Goal: Transaction & Acquisition: Subscribe to service/newsletter

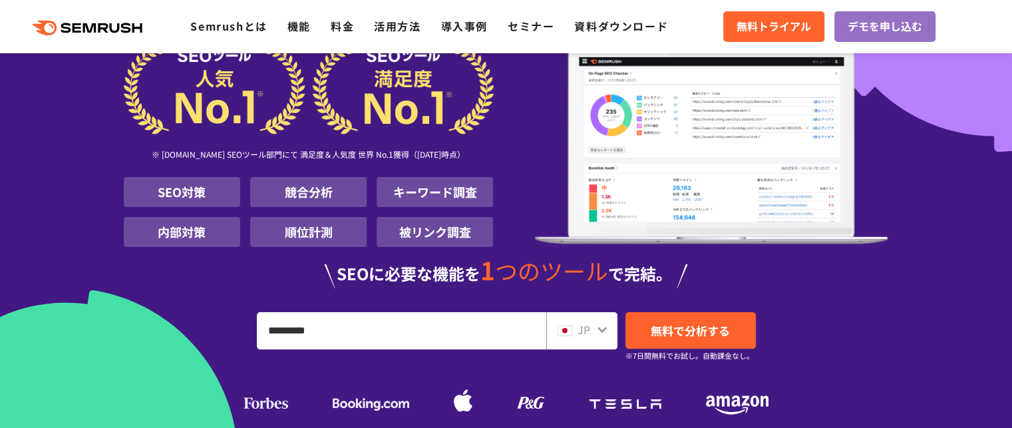
type input "*********"
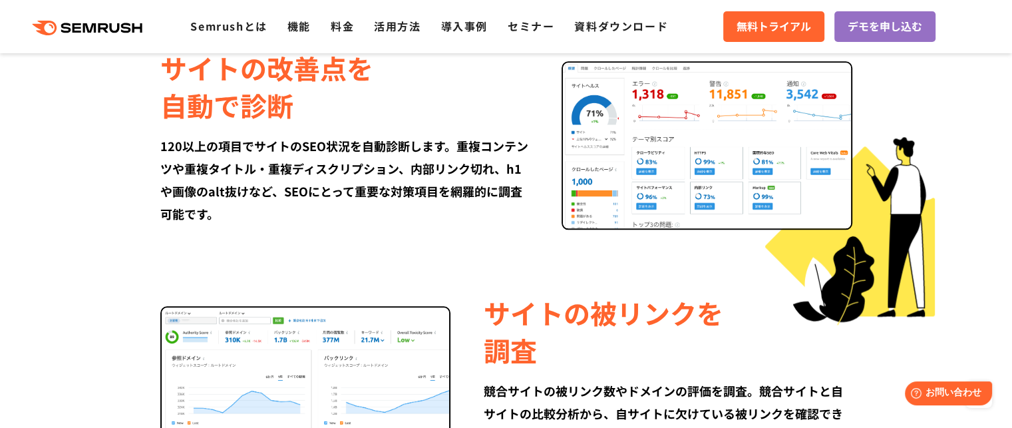
scroll to position [1839, 0]
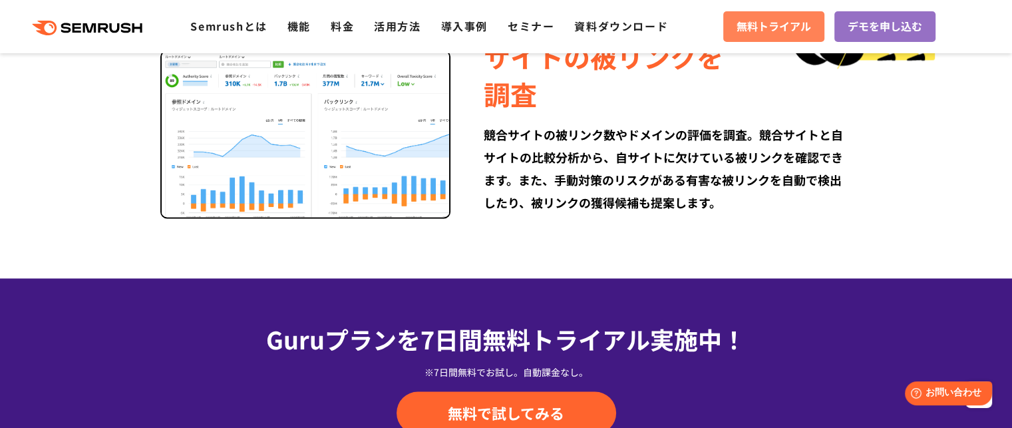
click at [771, 26] on span "無料トライアル" at bounding box center [773, 26] width 74 height 17
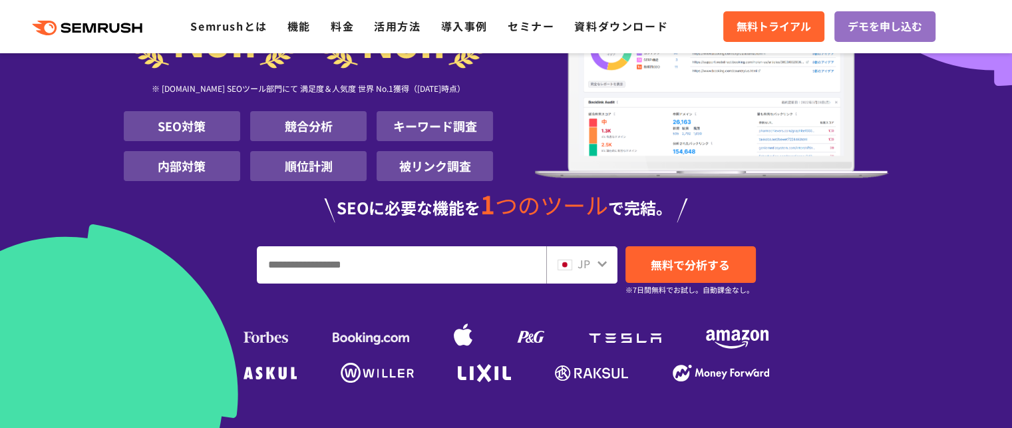
scroll to position [200, 0]
